Goal: Obtain resource: Obtain resource

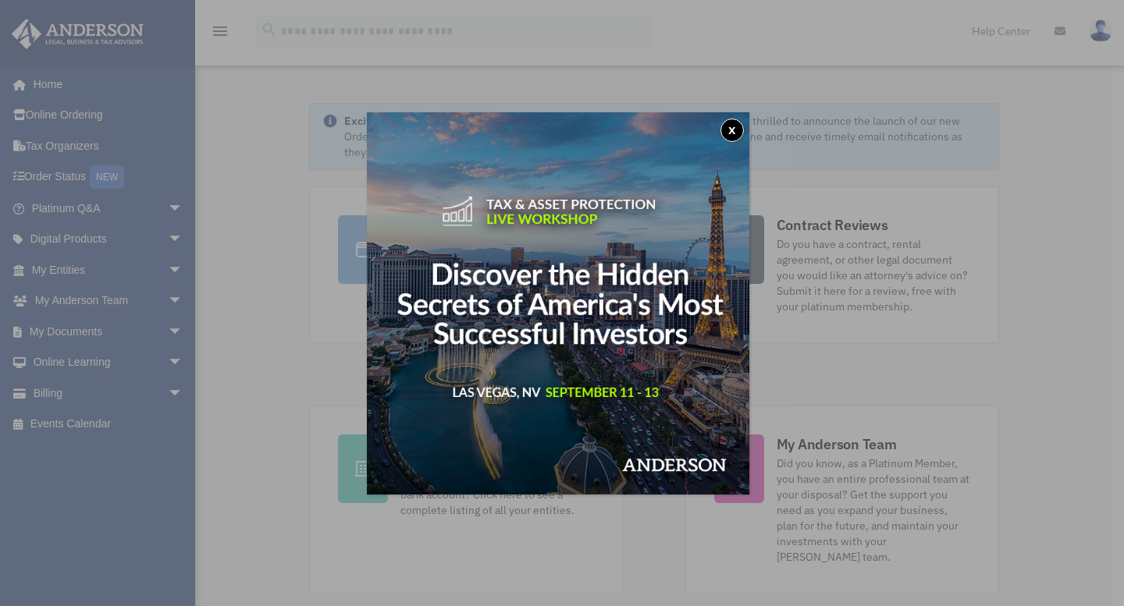
click at [735, 140] on button "x" at bounding box center [731, 130] width 23 height 23
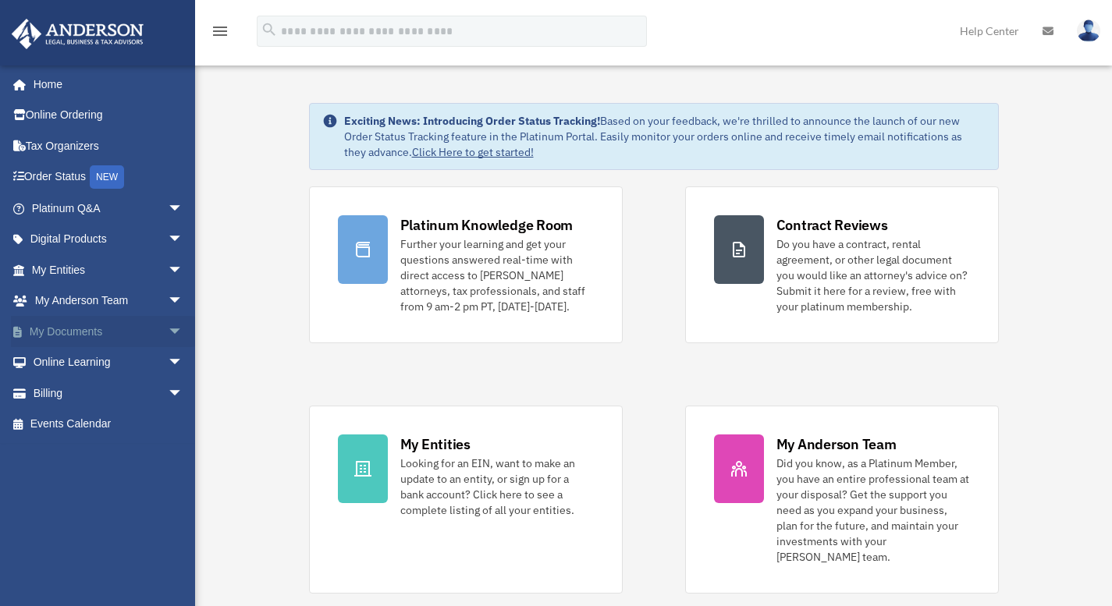
click at [168, 336] on span "arrow_drop_down" at bounding box center [183, 332] width 31 height 32
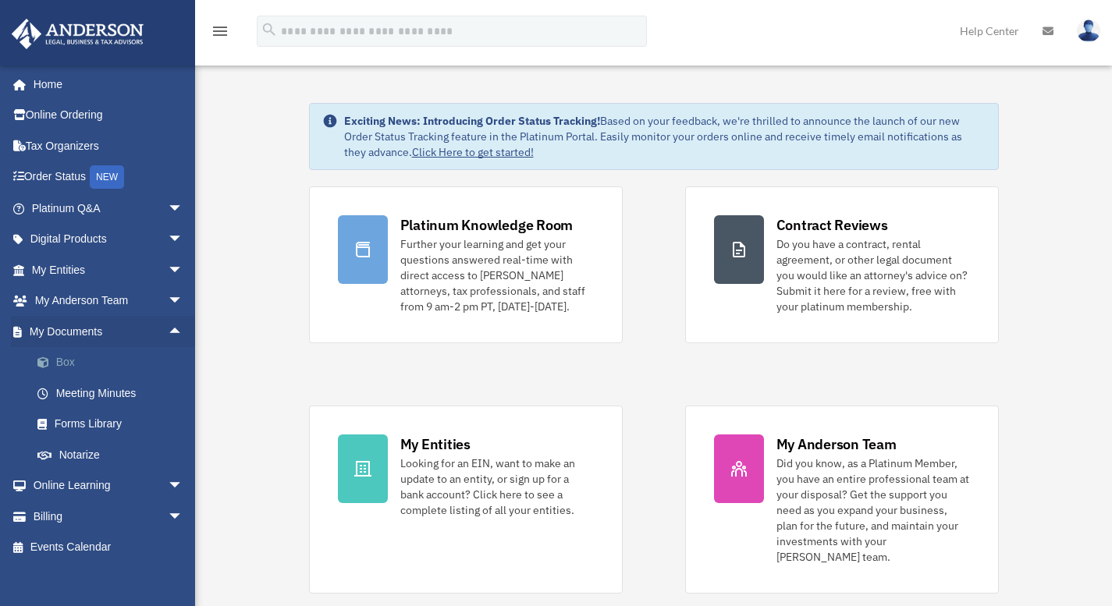
click at [65, 363] on link "Box" at bounding box center [114, 362] width 185 height 31
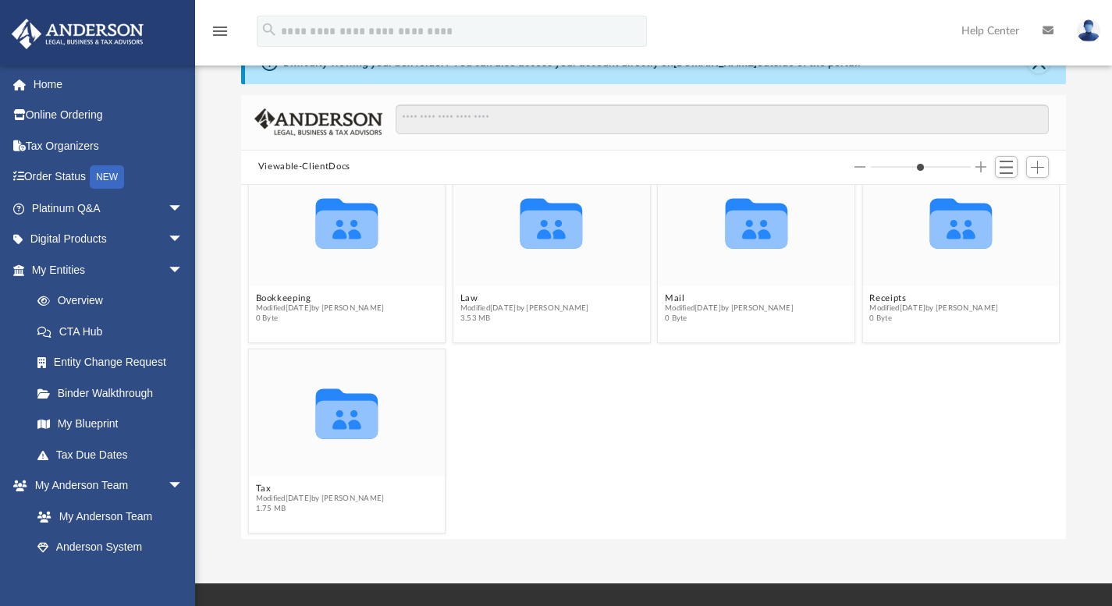
scroll to position [52, 0]
click at [105, 425] on link "My Blueprint" at bounding box center [114, 424] width 185 height 31
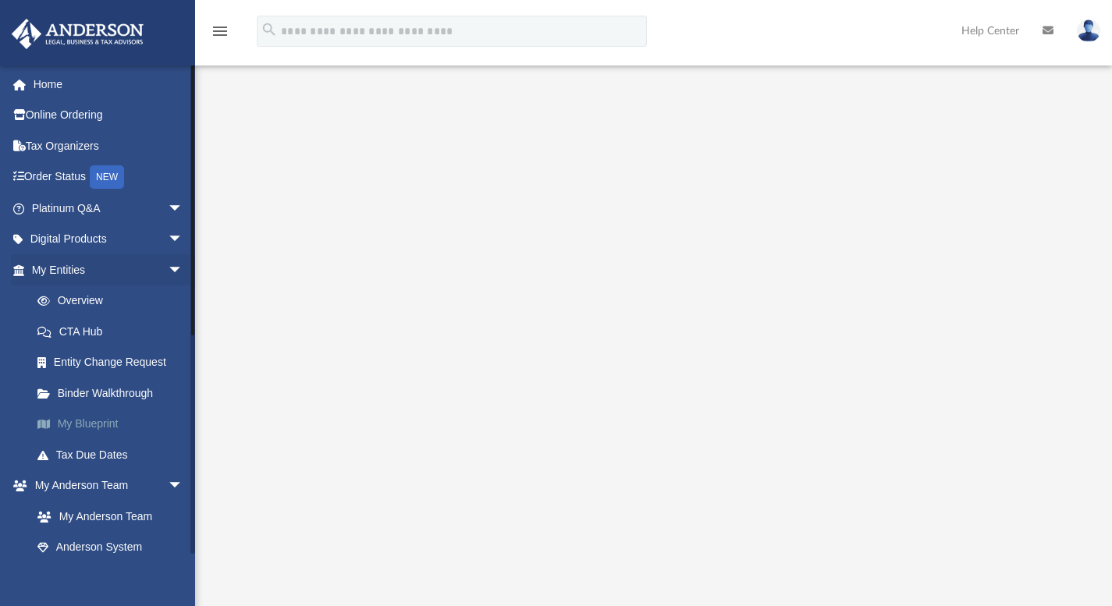
click at [140, 410] on link "My Blueprint" at bounding box center [114, 424] width 185 height 31
click at [116, 396] on link "Binder Walkthrough" at bounding box center [114, 393] width 185 height 31
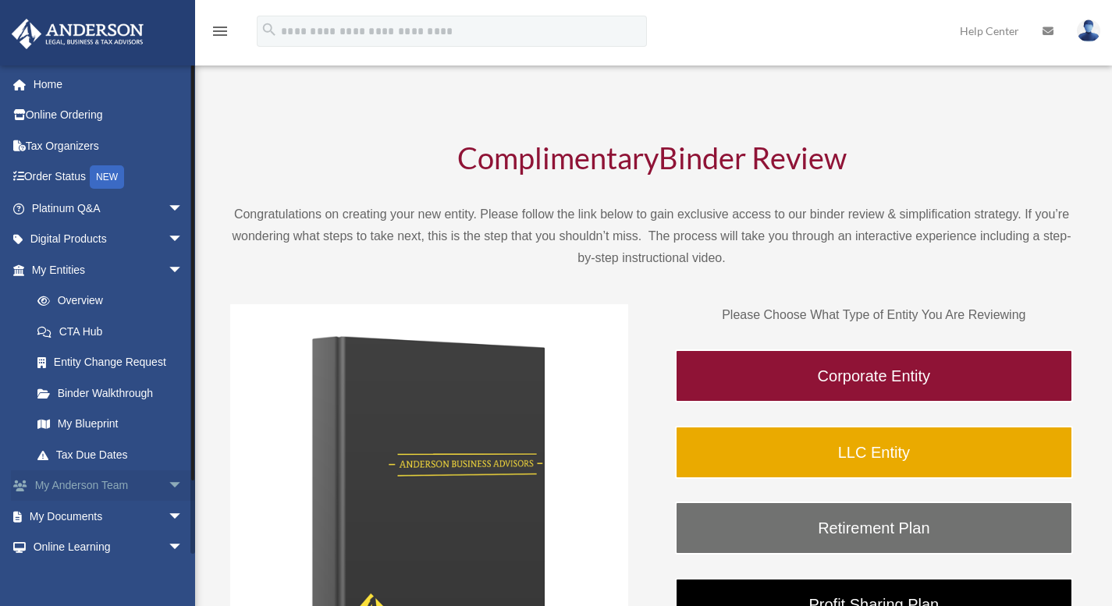
click at [168, 485] on span "arrow_drop_down" at bounding box center [183, 487] width 31 height 32
click at [97, 304] on link "Overview" at bounding box center [114, 301] width 185 height 31
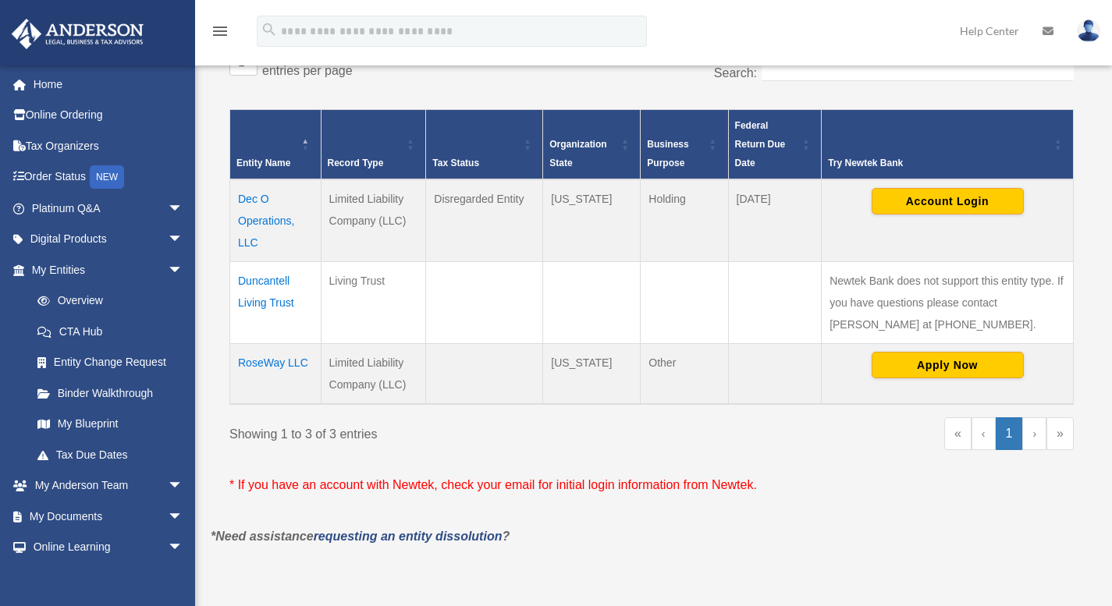
scroll to position [280, 0]
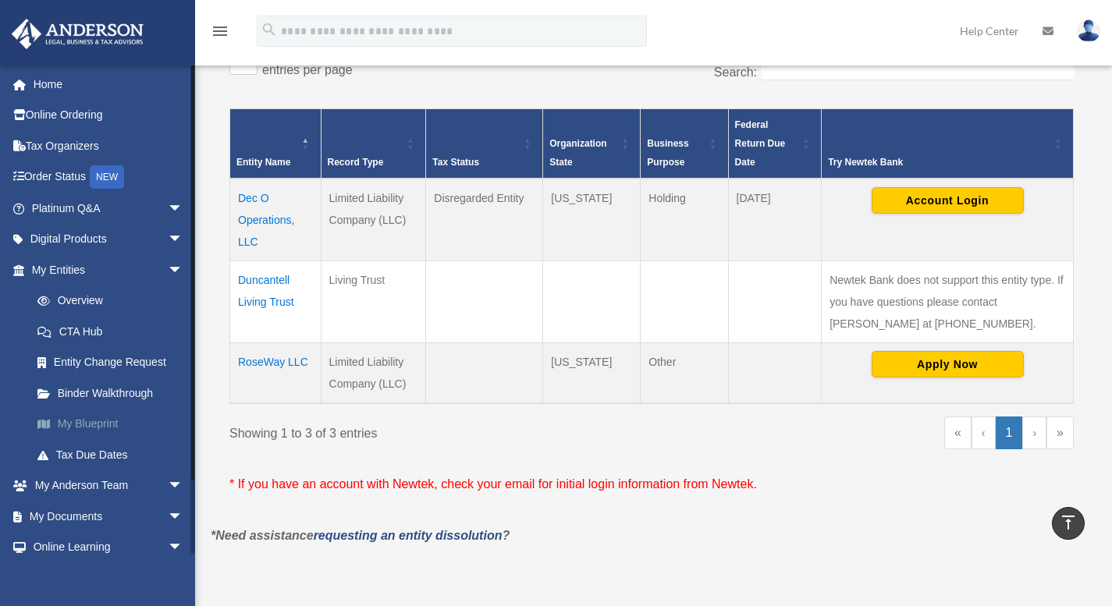
click at [94, 425] on link "My Blueprint" at bounding box center [114, 424] width 185 height 31
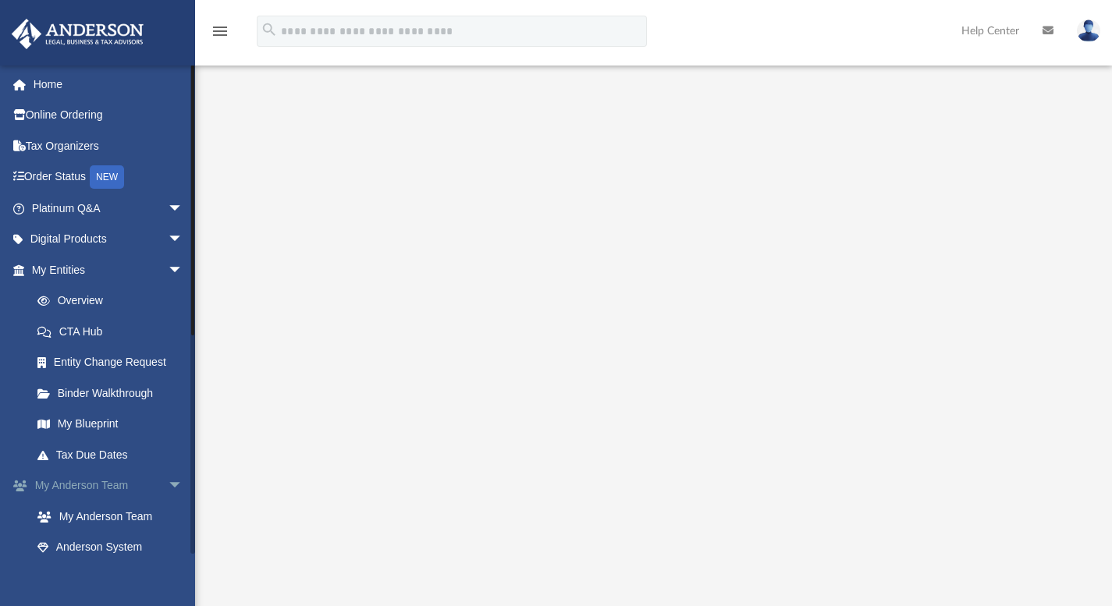
click at [172, 485] on span "arrow_drop_down" at bounding box center [183, 487] width 31 height 32
click at [65, 548] on link "Box" at bounding box center [114, 547] width 185 height 31
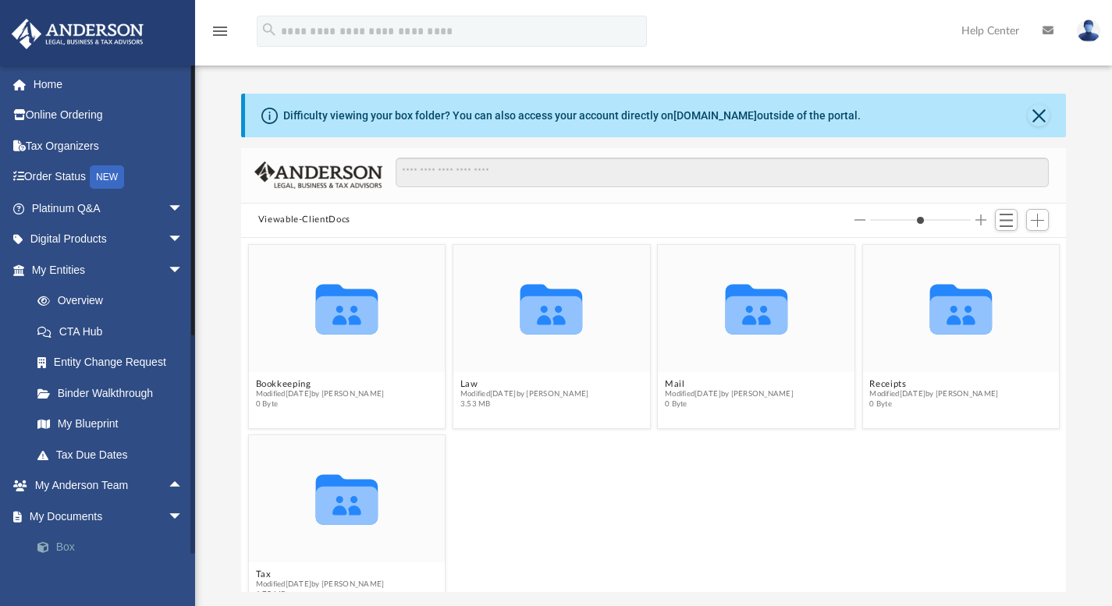
scroll to position [33, 0]
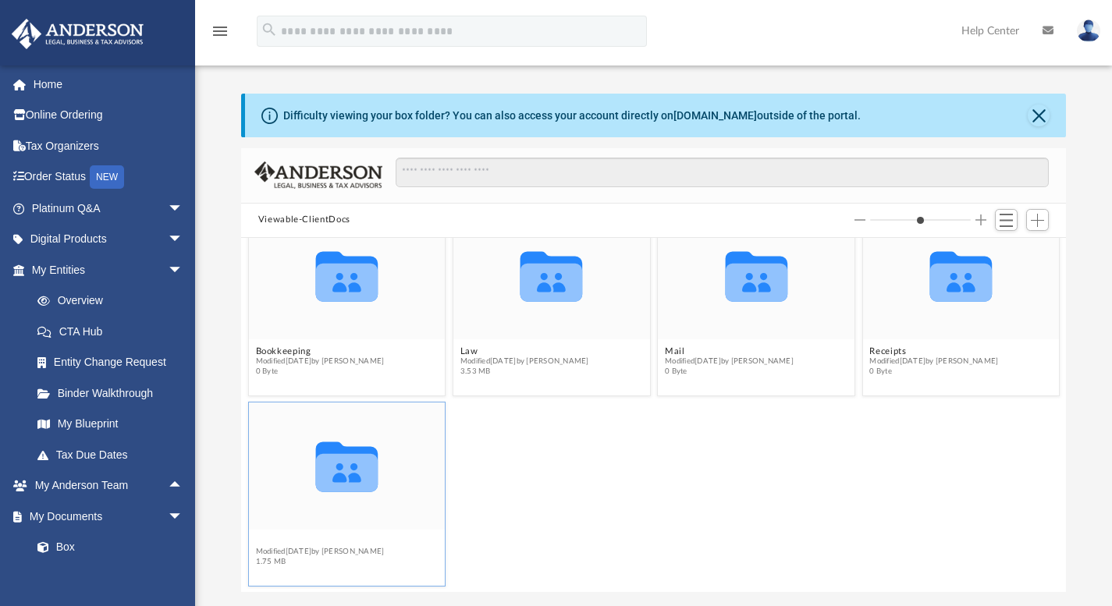
click at [262, 540] on figcaption "Tax Modified [DATE] by [PERSON_NAME] 1.75 MB" at bounding box center [347, 551] width 197 height 41
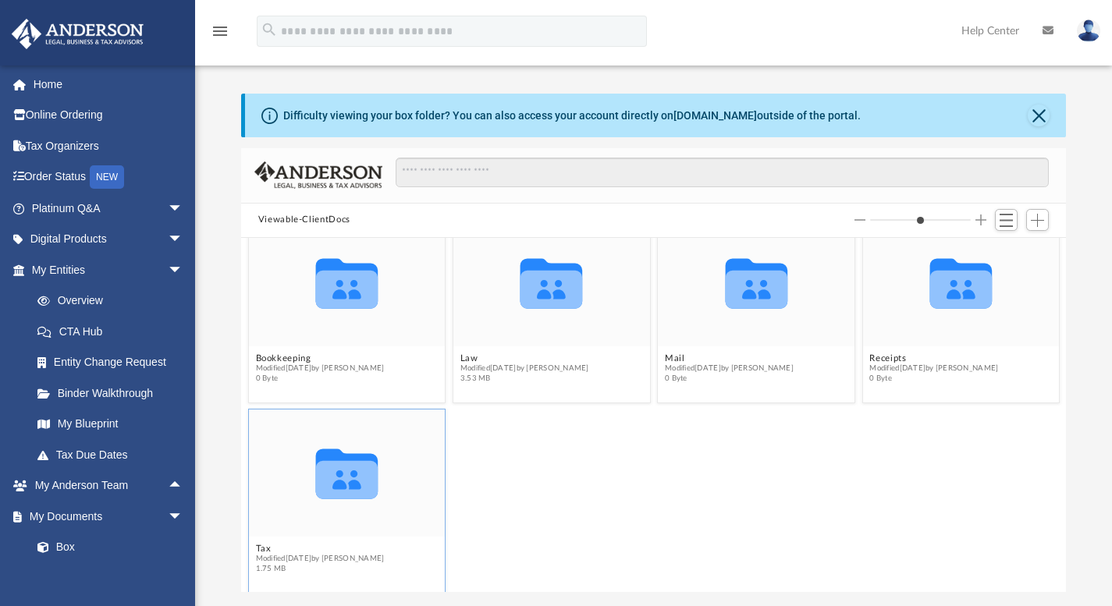
click at [357, 496] on icon "grid" at bounding box center [346, 479] width 62 height 38
click at [364, 482] on icon "grid" at bounding box center [346, 479] width 62 height 38
click at [351, 471] on icon "grid" at bounding box center [346, 474] width 62 height 50
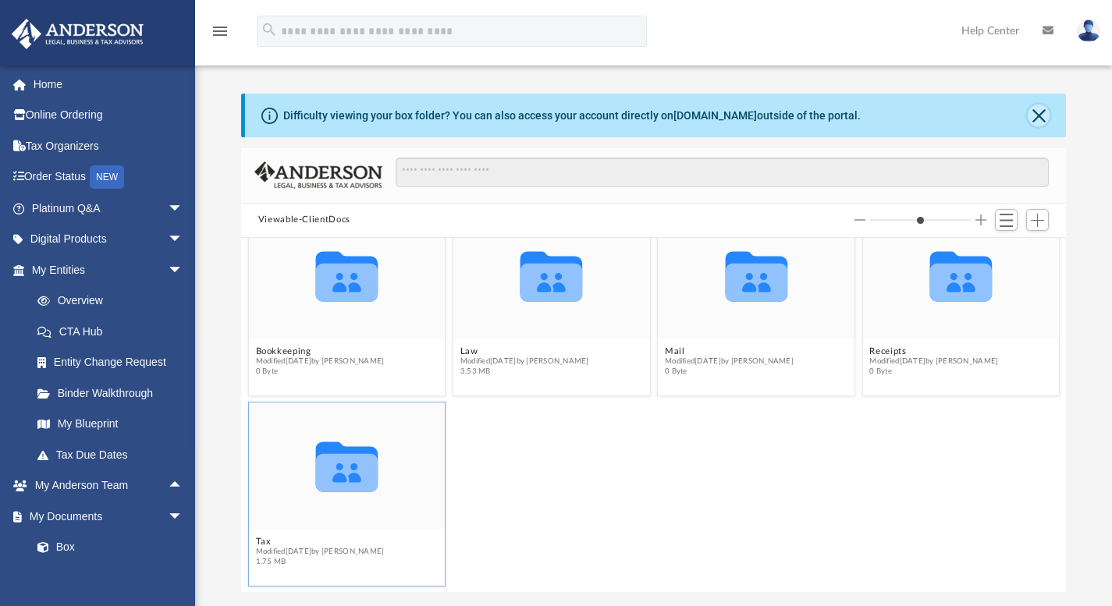
click at [1039, 119] on button "Close" at bounding box center [1039, 116] width 22 height 22
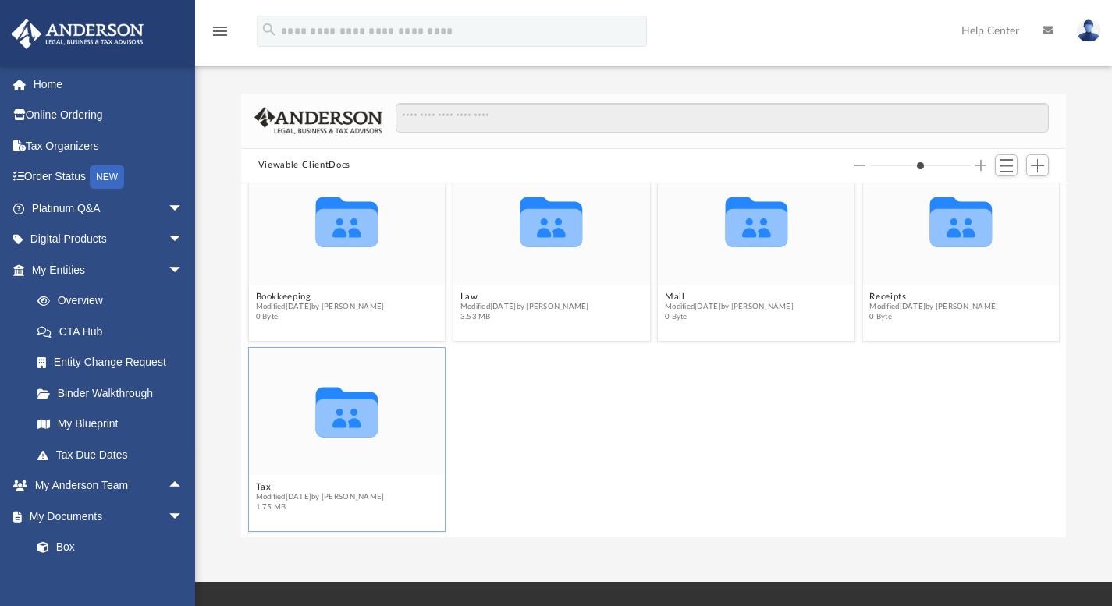
click at [65, 556] on div "[EMAIL_ADDRESS][DOMAIN_NAME] Sign Out [EMAIL_ADDRESS][DOMAIN_NAME] Home Online …" at bounding box center [97, 368] width 195 height 606
click at [354, 421] on icon "grid" at bounding box center [346, 412] width 62 height 50
click at [268, 492] on span "Modified [DATE] by [PERSON_NAME]" at bounding box center [319, 497] width 129 height 10
click at [268, 485] on button "Tax" at bounding box center [319, 487] width 129 height 10
click at [268, 498] on span "Modified [DATE] by [PERSON_NAME]" at bounding box center [319, 497] width 129 height 10
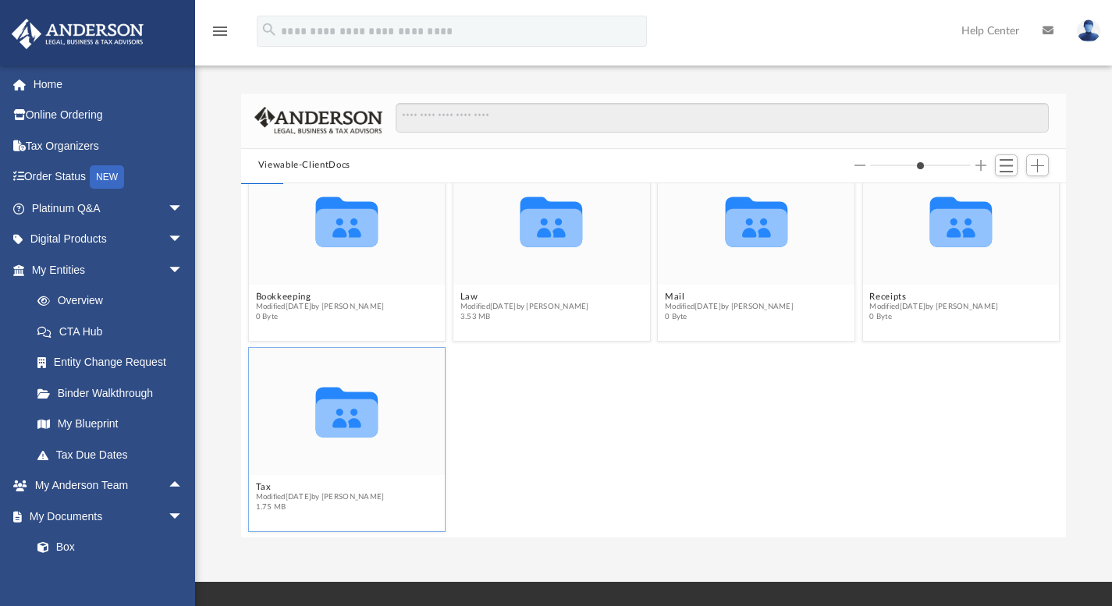
scroll to position [0, 0]
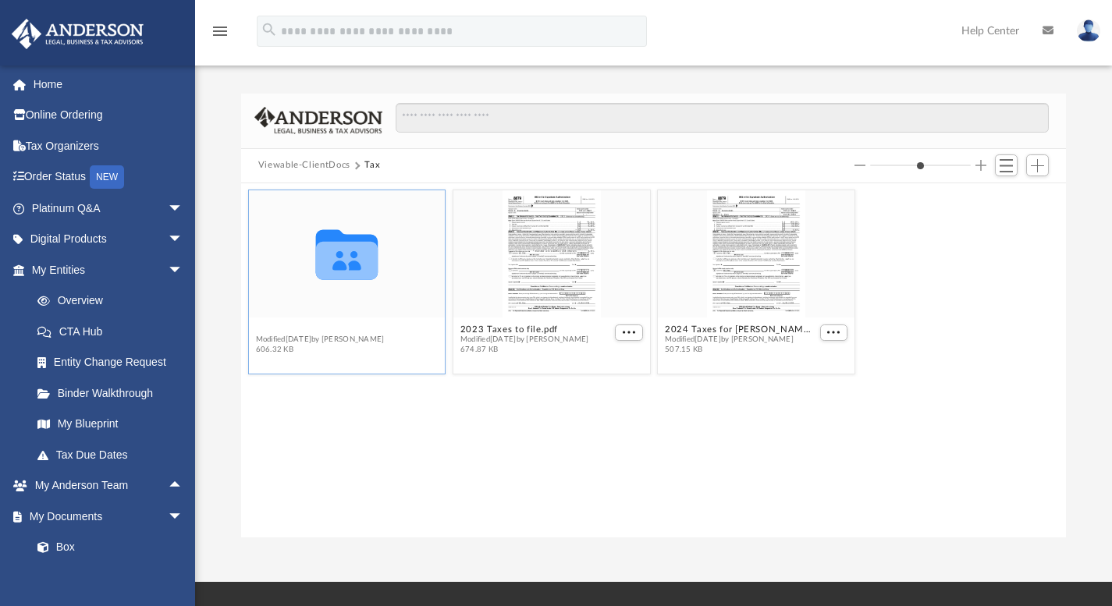
click at [321, 328] on button "Smart Tax Navigator" at bounding box center [319, 329] width 129 height 10
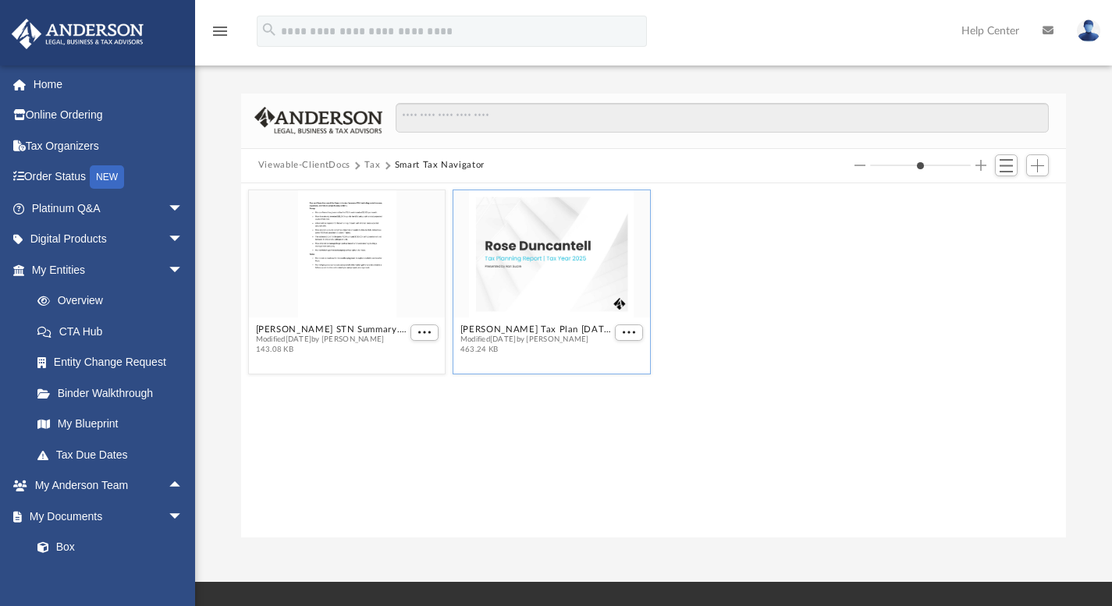
click at [573, 336] on span "Modified [DATE] by [PERSON_NAME]" at bounding box center [535, 339] width 151 height 10
click at [629, 331] on span "More options" at bounding box center [629, 333] width 12 height 8
click at [615, 363] on li "Preview" at bounding box center [610, 360] width 45 height 16
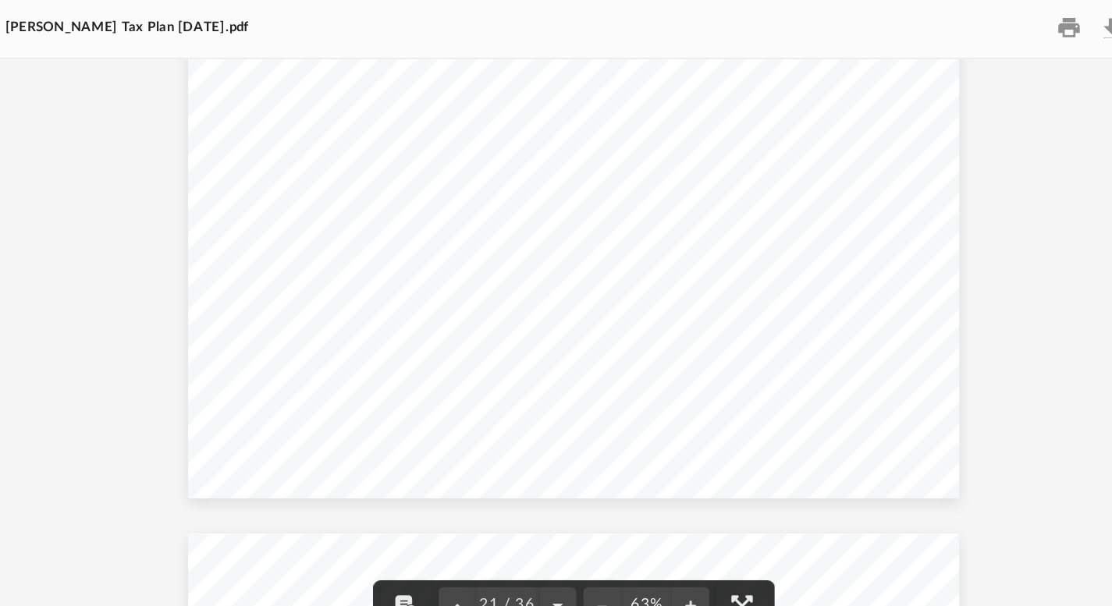
scroll to position [8568, 0]
